Goal: Task Accomplishment & Management: Use online tool/utility

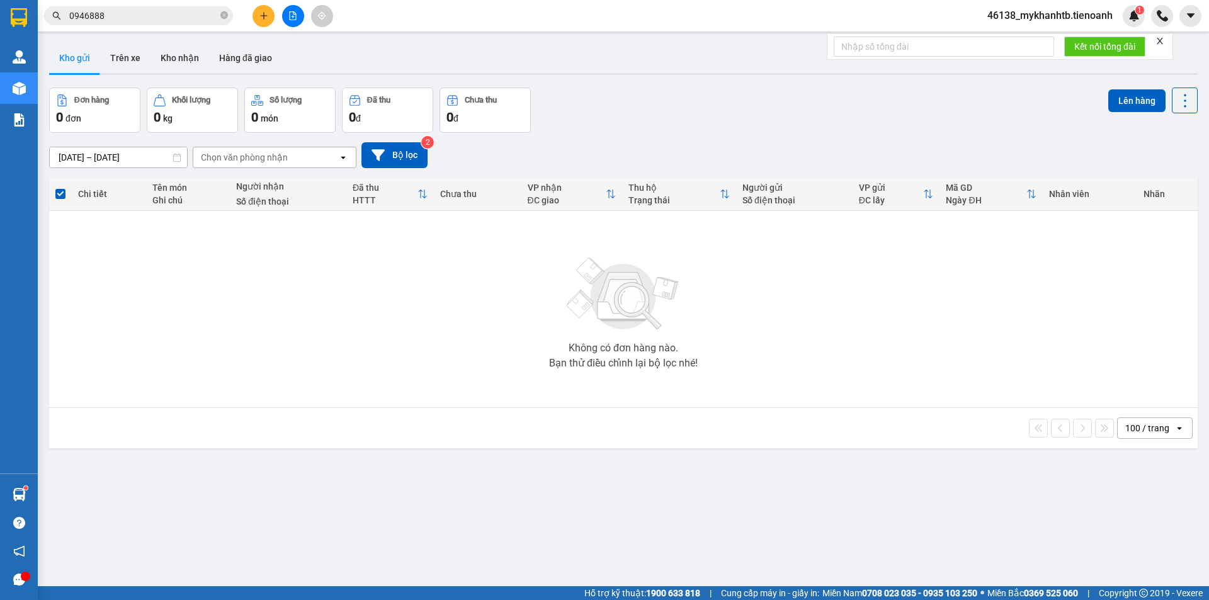
click at [292, 17] on icon "file-add" at bounding box center [293, 15] width 7 height 9
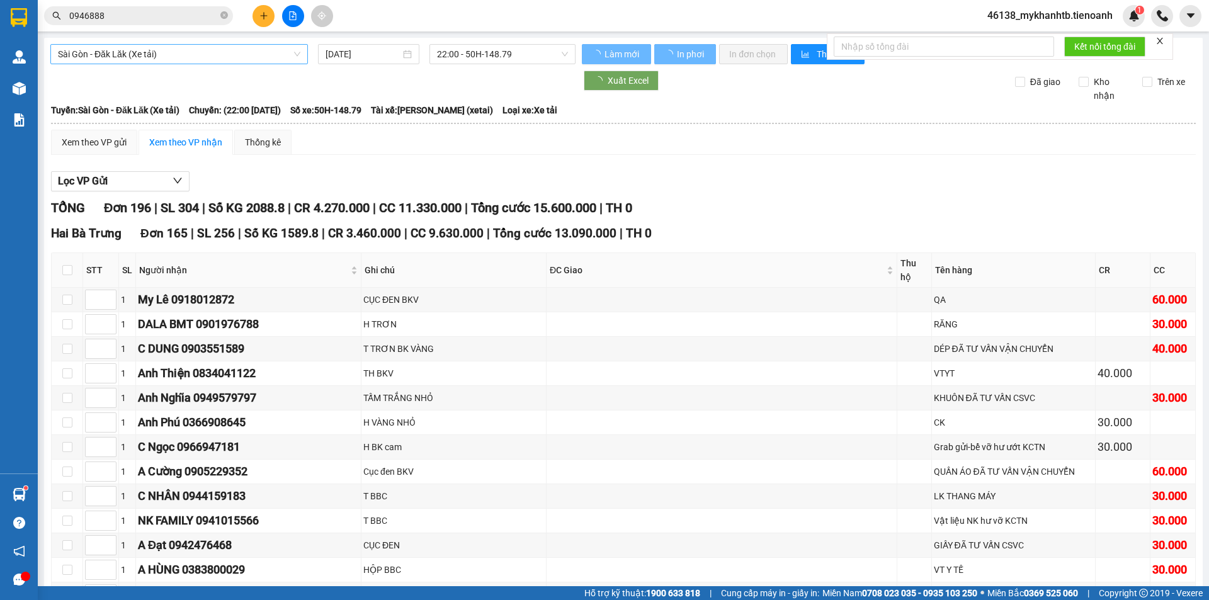
click at [118, 54] on span "Sài Gòn - Đăk Lăk (Xe tải)" at bounding box center [179, 54] width 242 height 19
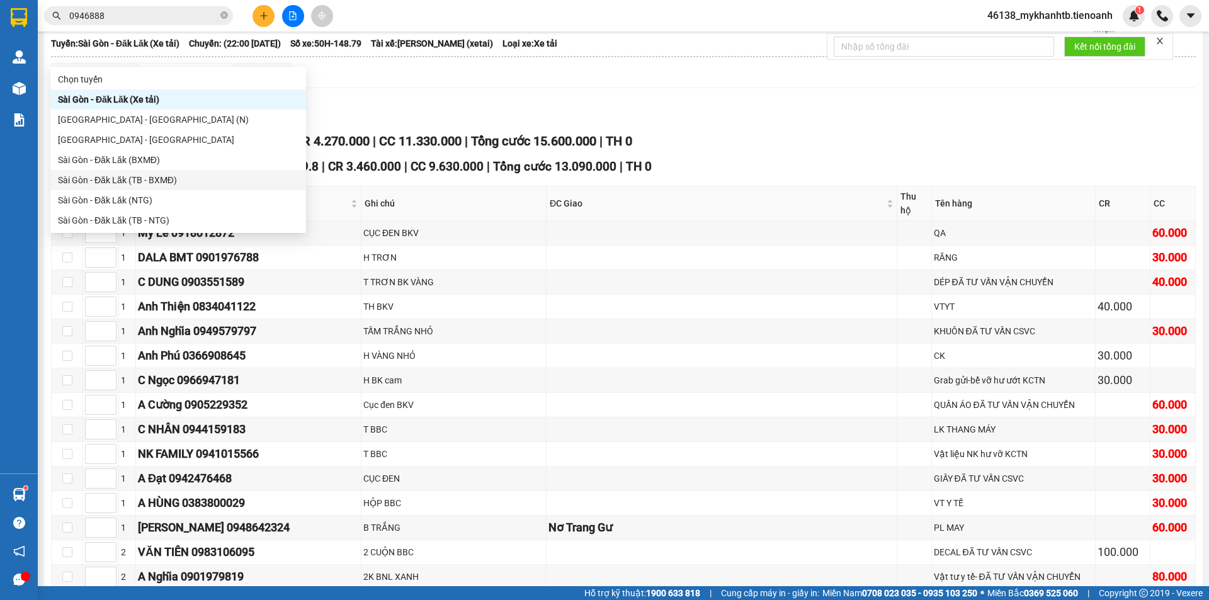
scroll to position [63, 0]
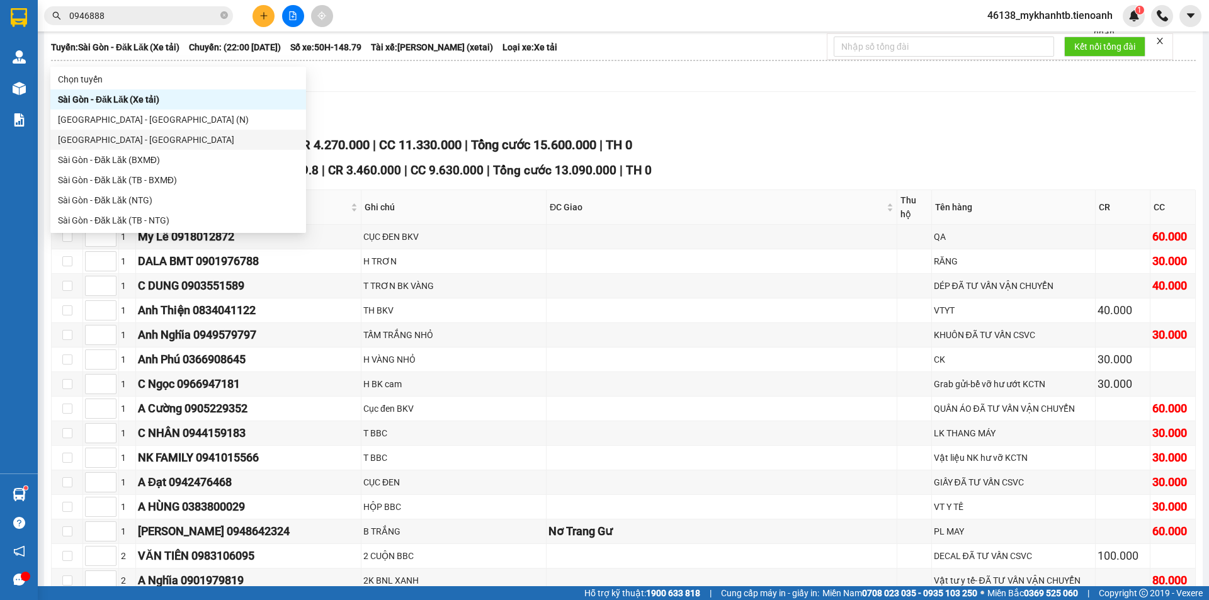
click at [153, 138] on div "[GEOGRAPHIC_DATA] - [GEOGRAPHIC_DATA]" at bounding box center [178, 140] width 241 height 14
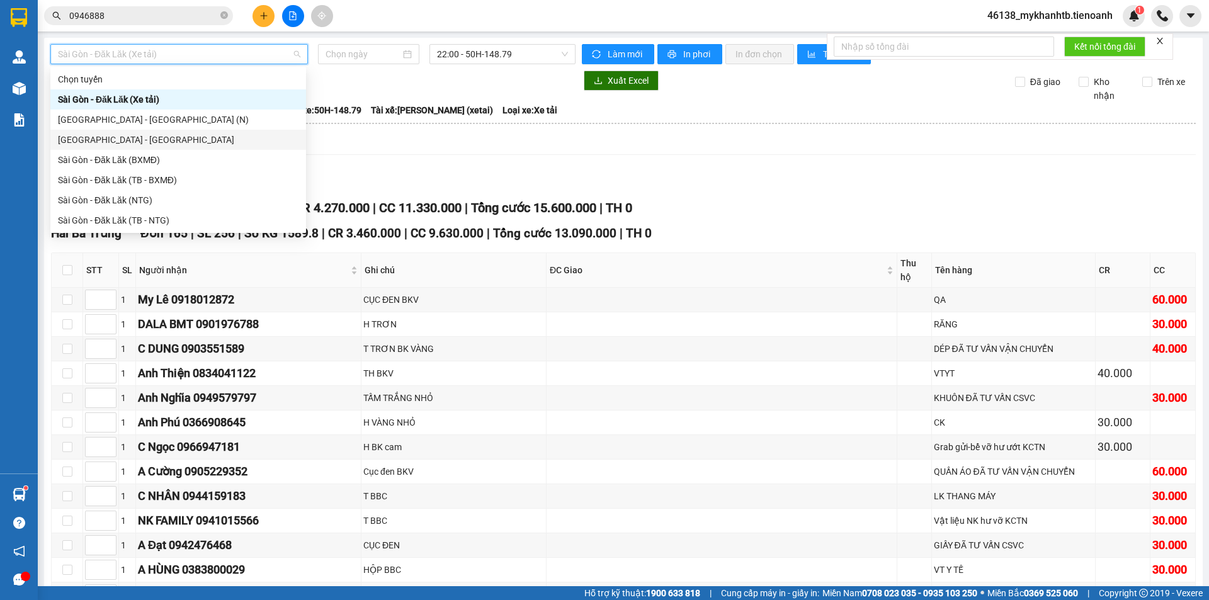
type input "[DATE]"
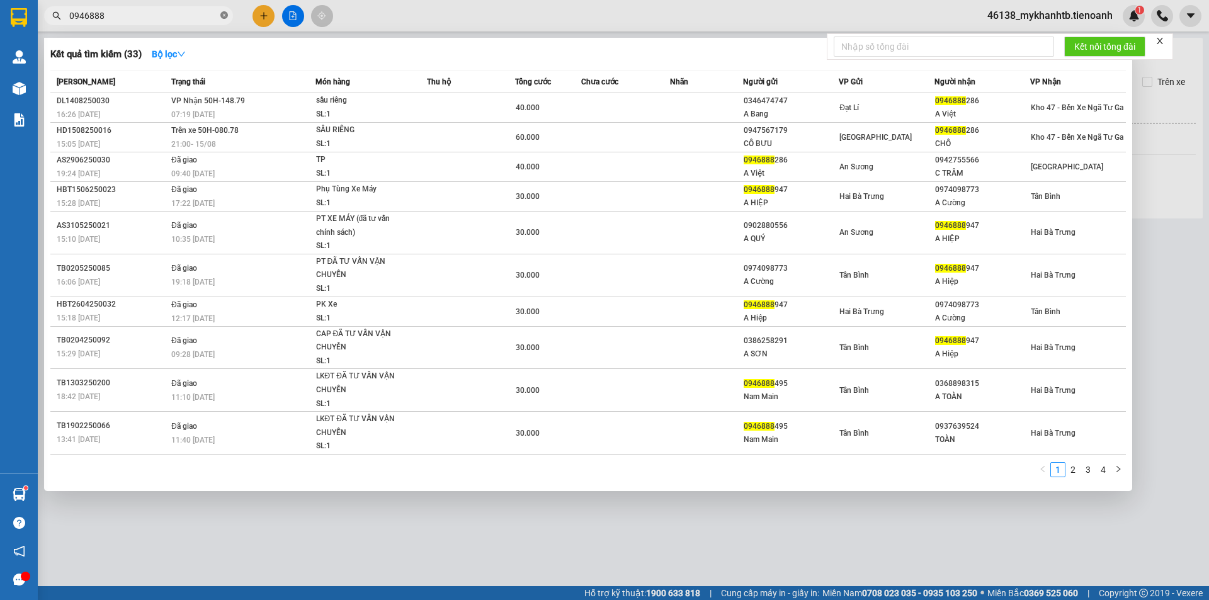
click at [223, 15] on icon "close-circle" at bounding box center [224, 15] width 8 height 8
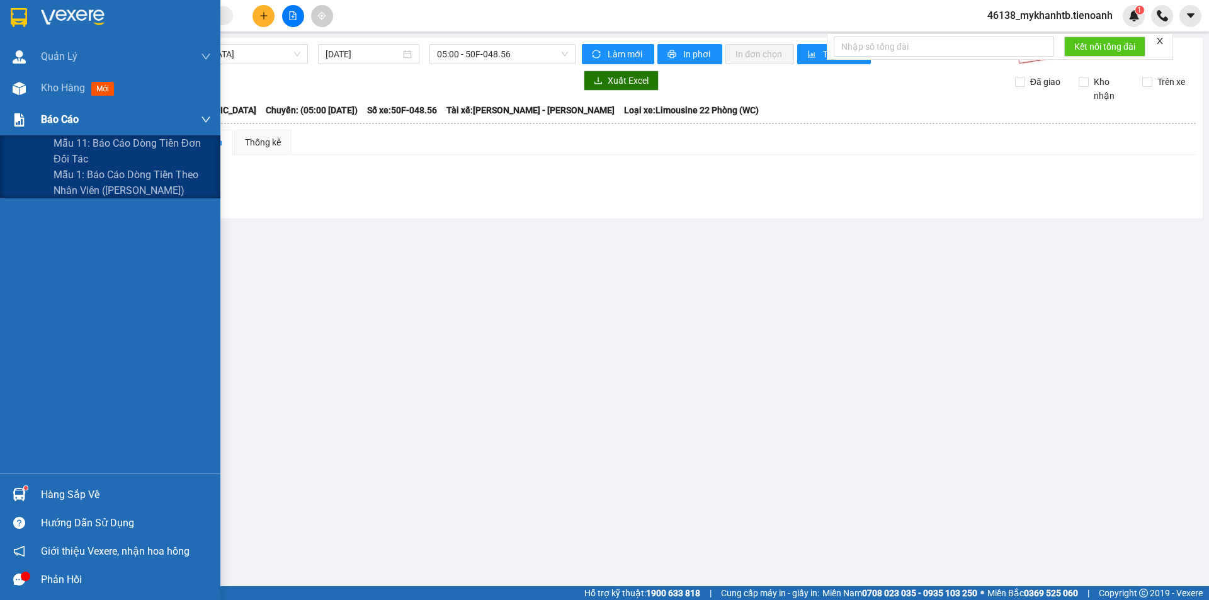
click at [67, 115] on span "Báo cáo" at bounding box center [60, 119] width 38 height 16
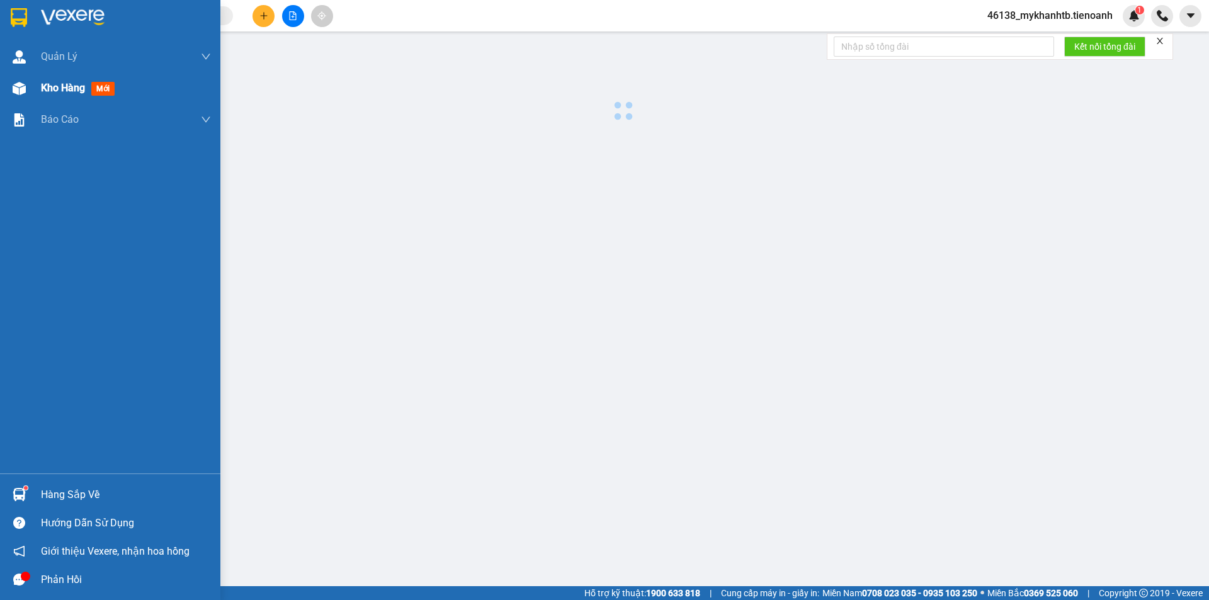
click at [59, 89] on span "Kho hàng" at bounding box center [63, 88] width 44 height 12
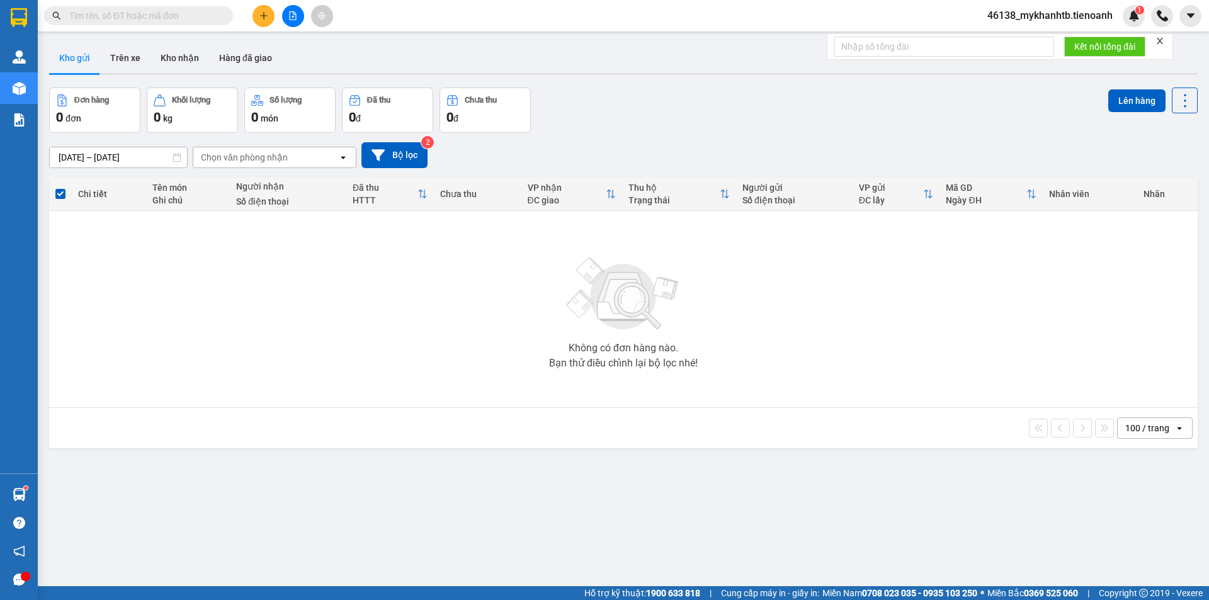
click at [217, 11] on input "text" at bounding box center [143, 16] width 149 height 14
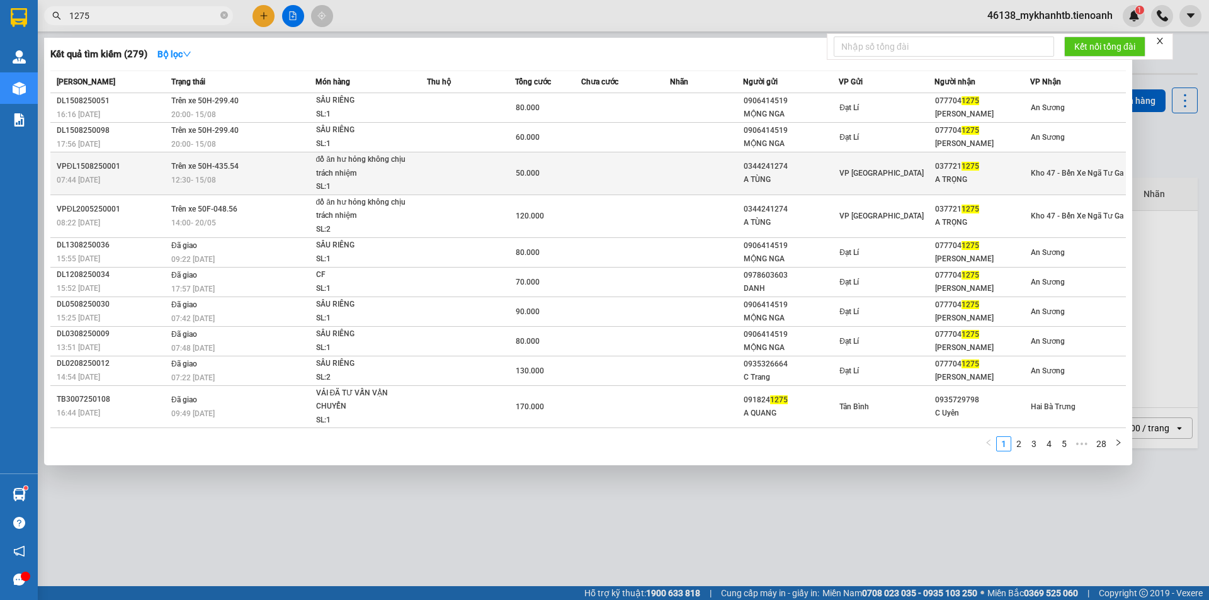
type input "1275"
click at [380, 166] on div "đồ ăn hư hỏng không chịu trách nhiệm" at bounding box center [363, 166] width 94 height 27
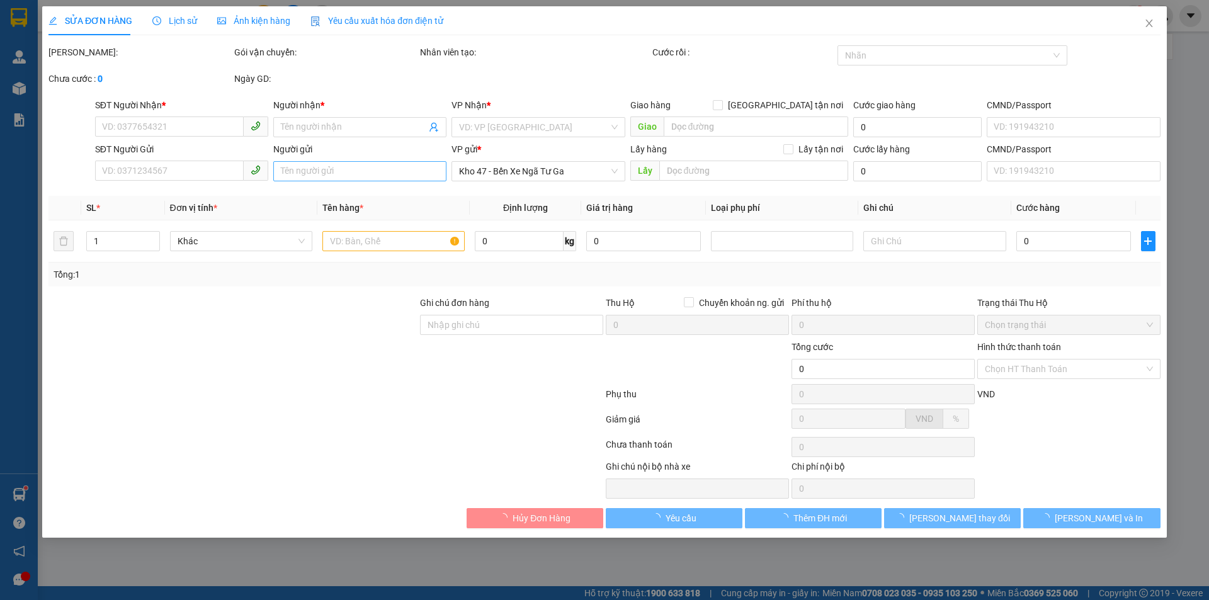
type input "0377211275"
type input "A TRỌNG"
type input "0344241274"
type input "A TÙNG"
type input "50.000"
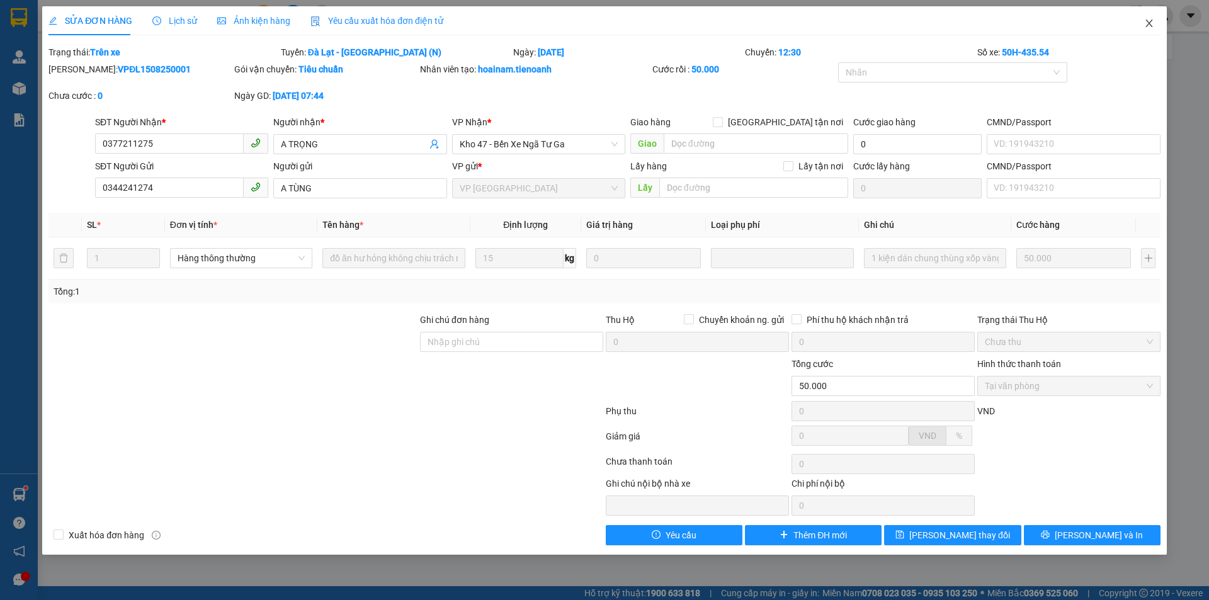
click at [1151, 30] on span "Close" at bounding box center [1149, 23] width 35 height 35
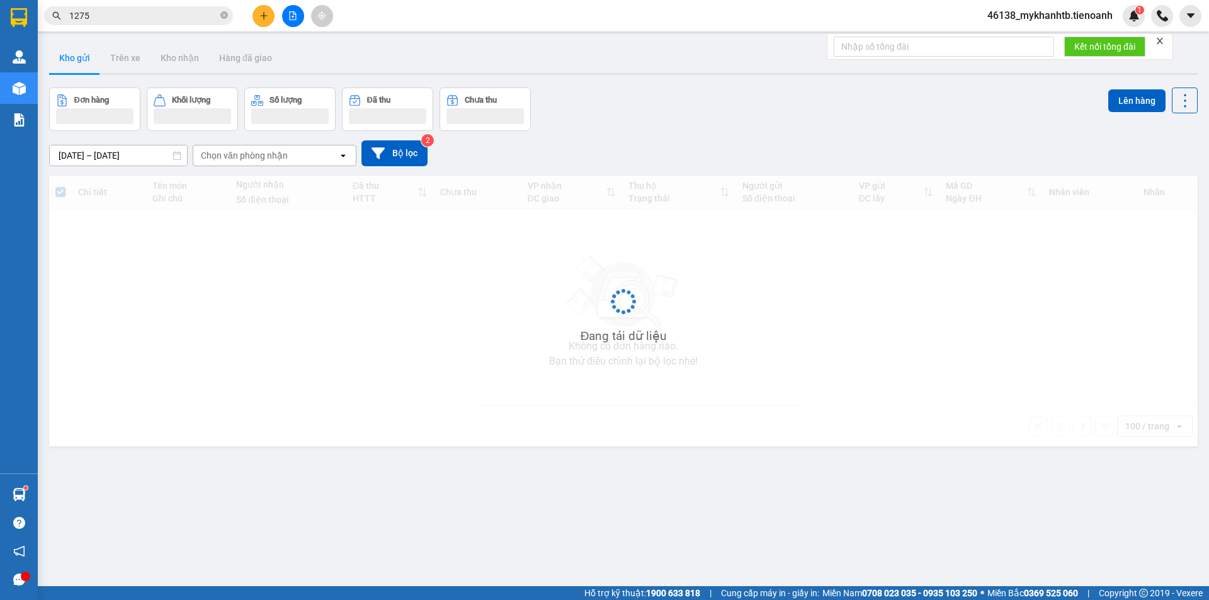
click at [1151, 30] on div "Kết quả tìm kiếm ( 279 ) Bộ lọc Mã ĐH Trạng thái Món hàng Thu hộ Tổng cước Chưa…" at bounding box center [604, 15] width 1209 height 31
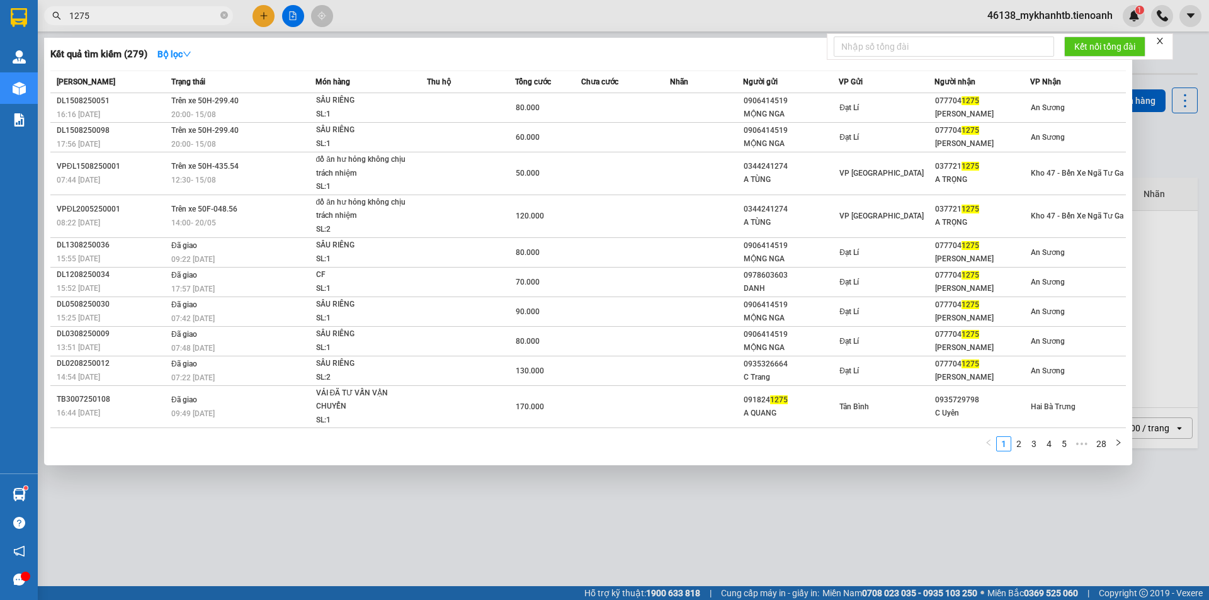
click at [88, 16] on input "1275" at bounding box center [143, 16] width 149 height 14
type input "1275"
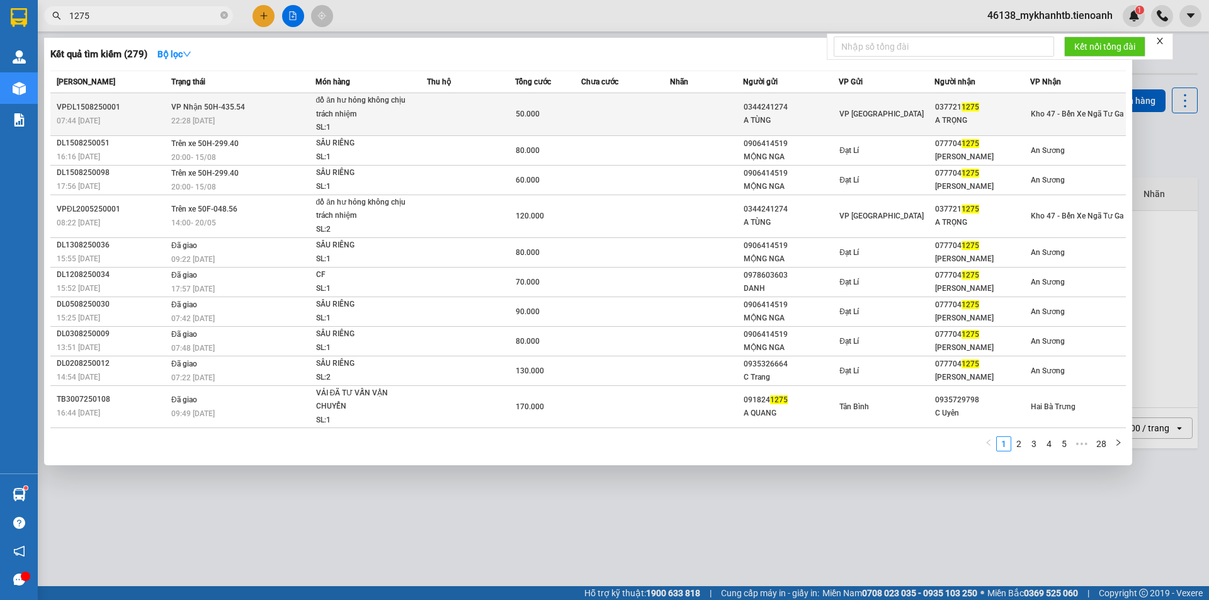
click at [436, 118] on td at bounding box center [471, 114] width 88 height 43
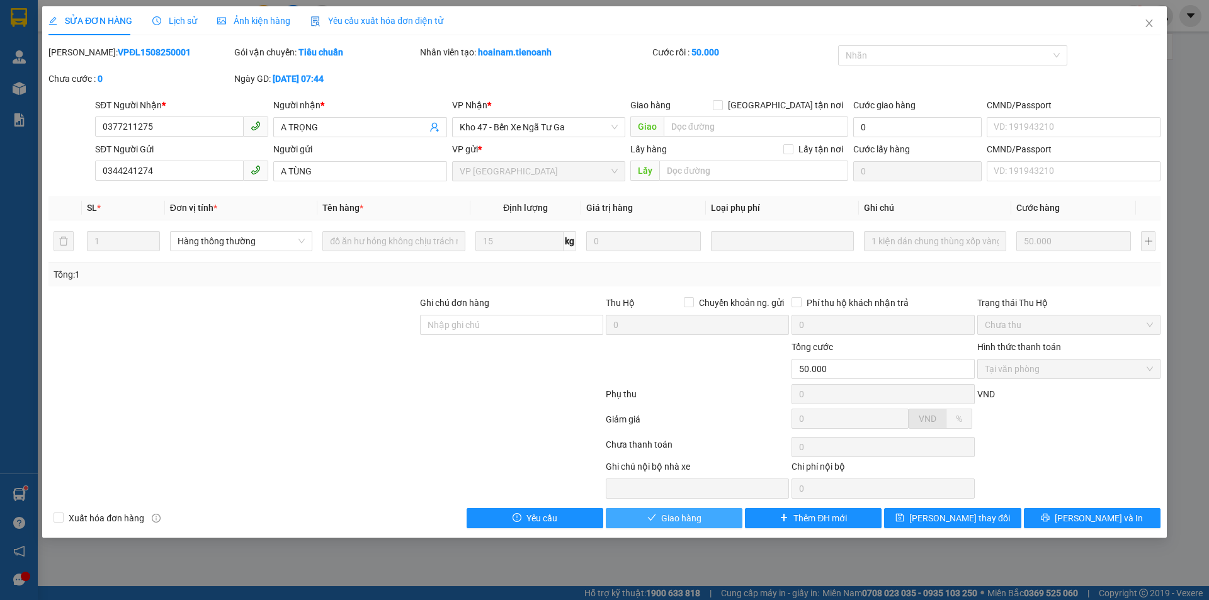
click at [695, 513] on span "Giao hàng" at bounding box center [681, 518] width 40 height 14
